Goal: Find specific page/section: Find specific page/section

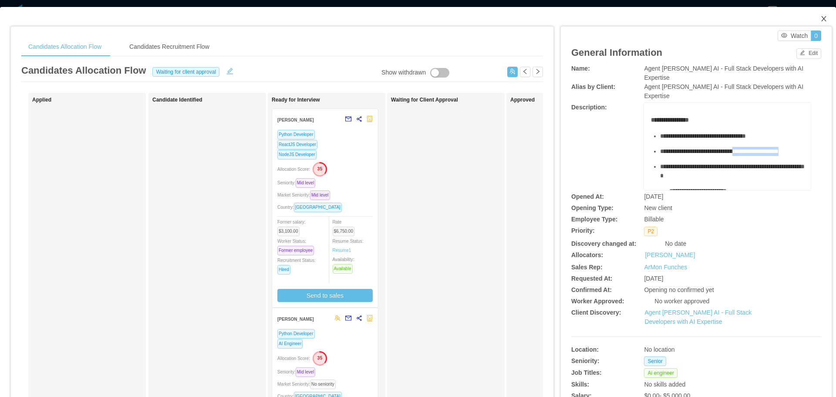
click at [821, 17] on icon "icon: close" at bounding box center [824, 18] width 7 height 7
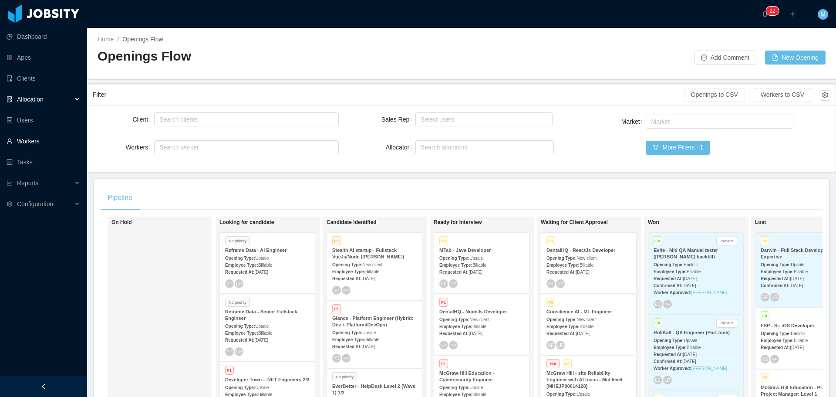
click at [30, 142] on link "Workers" at bounding box center [44, 140] width 74 height 17
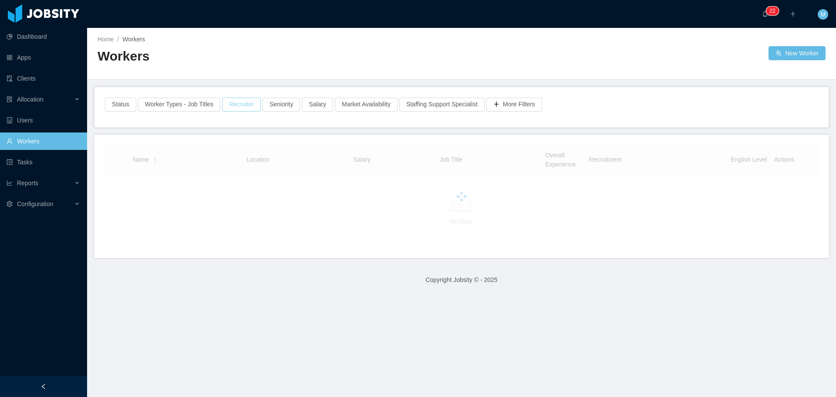
click at [229, 105] on button "Recruiter" at bounding box center [241, 105] width 39 height 14
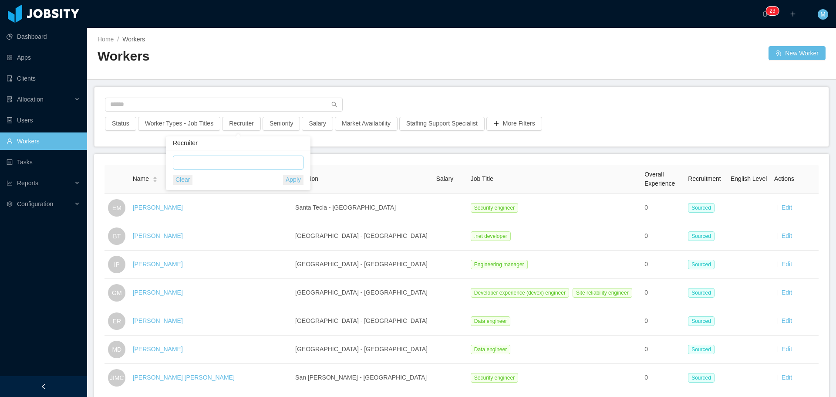
click at [217, 162] on div at bounding box center [237, 162] width 123 height 13
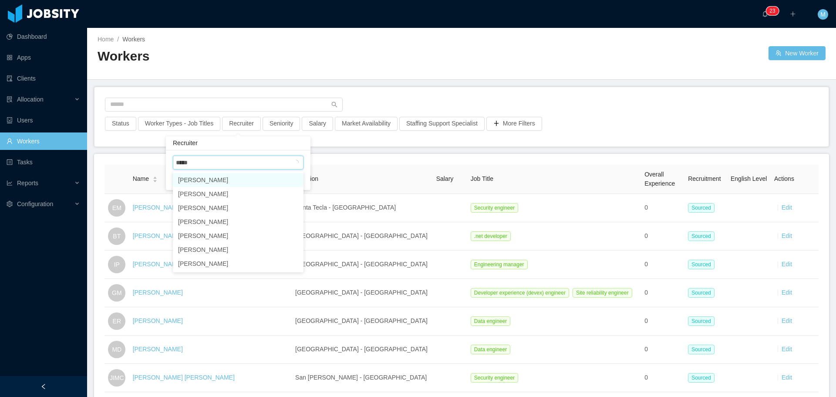
type input "******"
click at [220, 177] on li "[PERSON_NAME]" at bounding box center [238, 180] width 131 height 14
